Goal: Check status: Check status

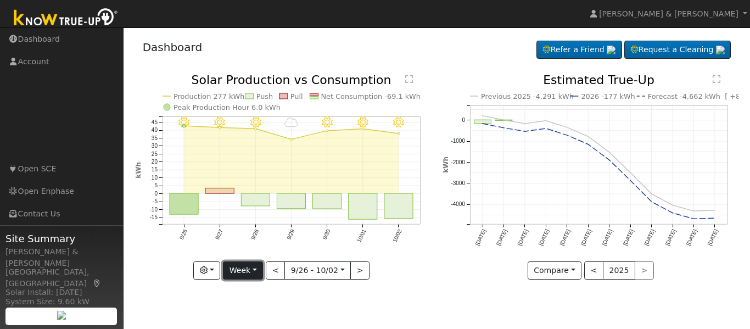
click at [245, 268] on button "Week" at bounding box center [243, 270] width 40 height 19
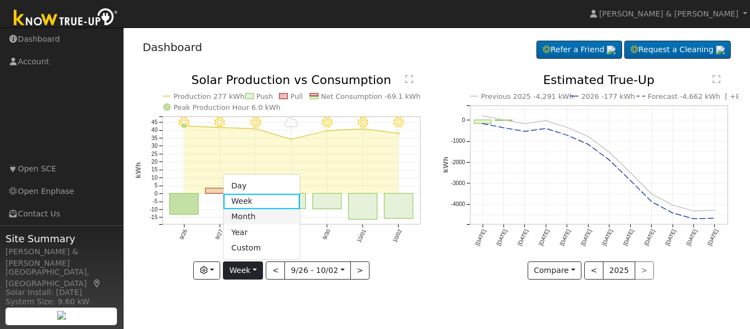
click at [258, 214] on link "Month" at bounding box center [262, 216] width 76 height 15
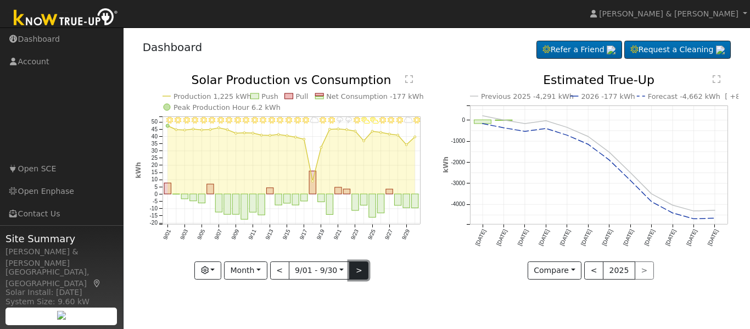
click at [360, 273] on button ">" at bounding box center [358, 270] width 19 height 19
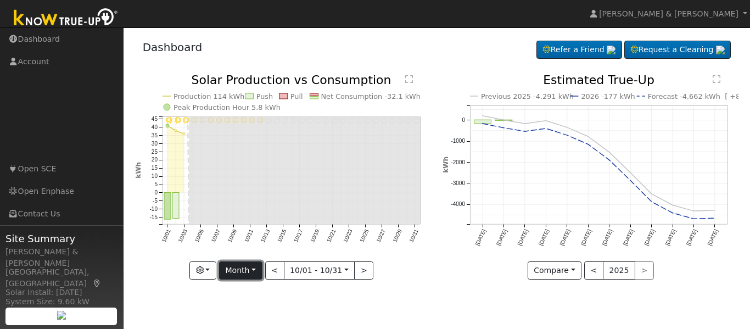
click at [256, 273] on button "Month" at bounding box center [240, 270] width 43 height 19
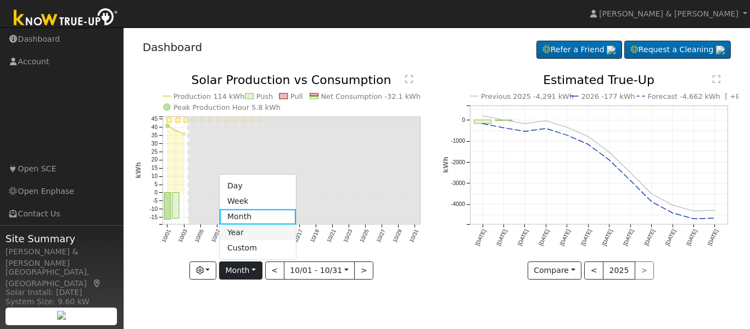
click at [253, 229] on link "Year" at bounding box center [258, 232] width 76 height 15
type input "[DATE]"
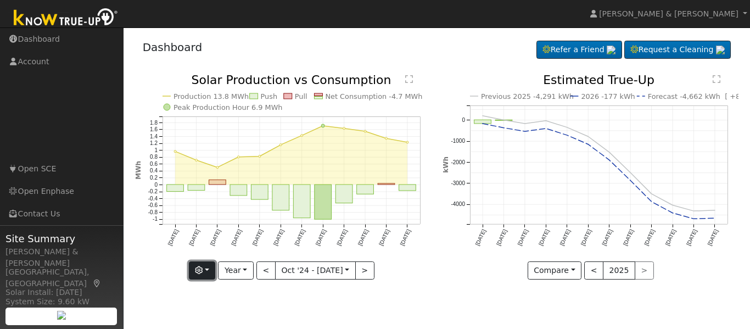
click at [209, 275] on button "button" at bounding box center [202, 270] width 27 height 19
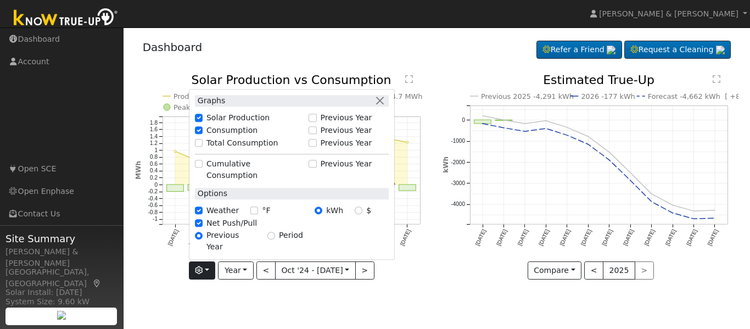
click at [266, 149] on label "Total Consumption" at bounding box center [242, 143] width 72 height 12
click at [203, 147] on input "Total Consumption" at bounding box center [199, 143] width 8 height 8
checkbox input "true"
click at [382, 107] on button "button" at bounding box center [381, 101] width 12 height 12
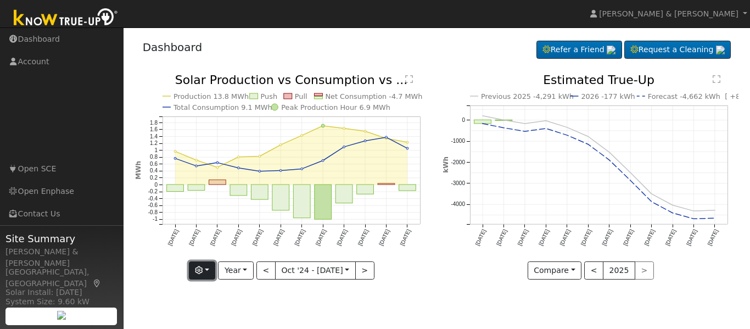
click at [213, 268] on button "button" at bounding box center [202, 270] width 27 height 19
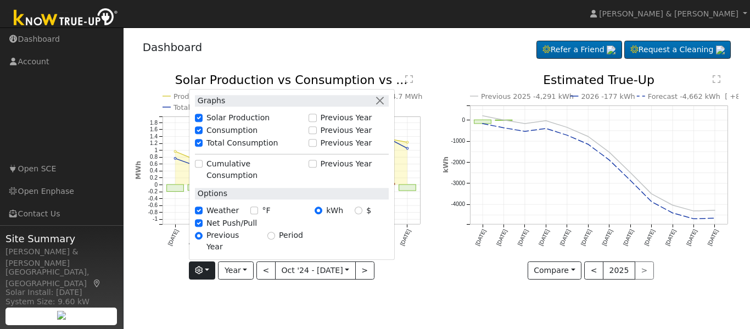
click at [327, 149] on label "Previous Year" at bounding box center [347, 143] width 52 height 12
click at [316, 147] on input "Previous Year" at bounding box center [313, 143] width 8 height 8
checkbox input "true"
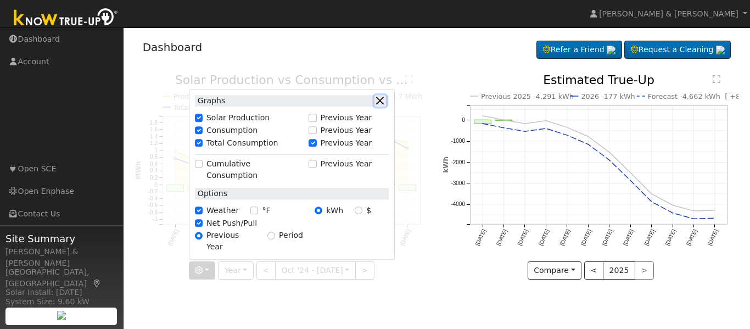
click at [382, 107] on button "button" at bounding box center [381, 101] width 12 height 12
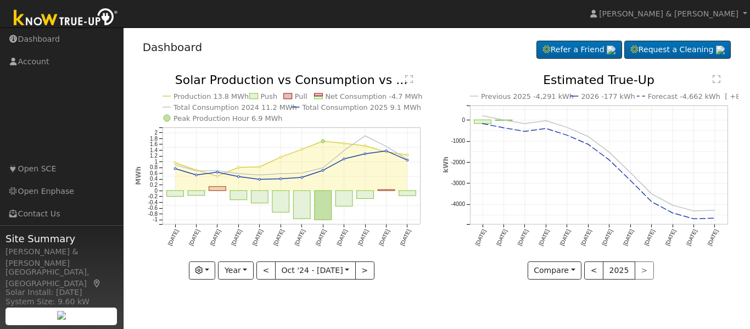
click at [261, 36] on div "Dashboard Refer a Friend Request a Cleaning Refer a Friend" at bounding box center [437, 50] width 604 height 34
